Goal: Navigation & Orientation: Go to known website

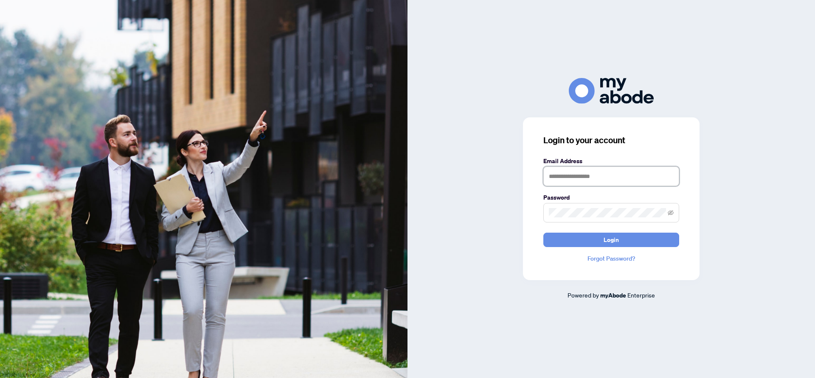
type input "**********"
click at [566, 232] on form "**********" at bounding box center [611, 202] width 136 height 91
click at [567, 246] on button "Login" at bounding box center [611, 240] width 136 height 14
